Goal: Navigation & Orientation: Find specific page/section

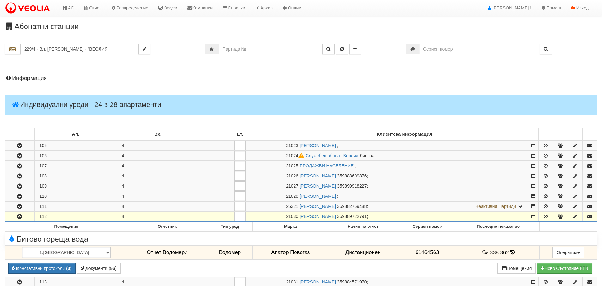
scroll to position [126, 0]
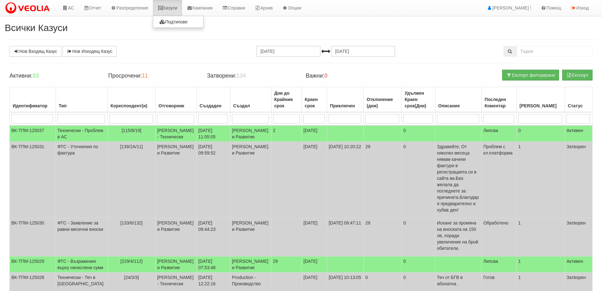
click at [171, 8] on link "Казуси" at bounding box center [167, 8] width 29 height 16
